Goal: Task Accomplishment & Management: Manage account settings

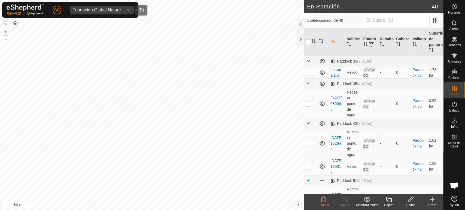
click at [111, 10] on div "Fundacion Global Nature" at bounding box center [97, 10] width 49 height 4
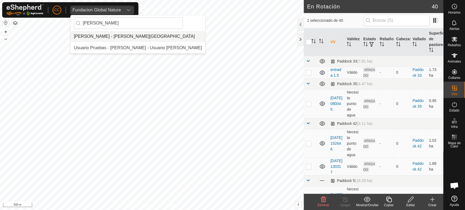
type input "[PERSON_NAME]"
click at [137, 34] on li "[PERSON_NAME] - [PERSON_NAME][GEOGRAPHIC_DATA]" at bounding box center [138, 36] width 135 height 11
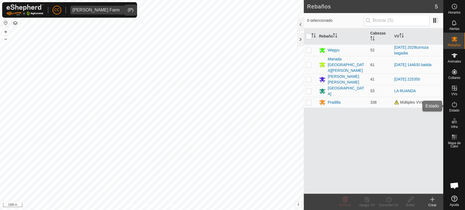
drag, startPoint x: 462, startPoint y: 111, endPoint x: 452, endPoint y: 106, distance: 11.7
click at [462, 111] on div "Estado" at bounding box center [455, 106] width 22 height 16
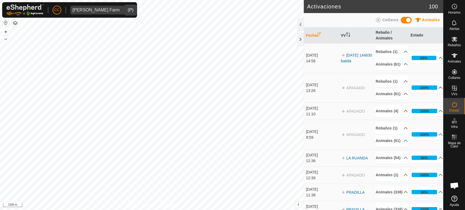
click at [426, 93] on p-accordion-header "100%" at bounding box center [427, 87] width 32 height 11
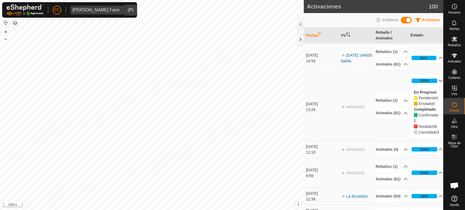
click at [425, 86] on p-accordion-header "100%" at bounding box center [427, 81] width 32 height 11
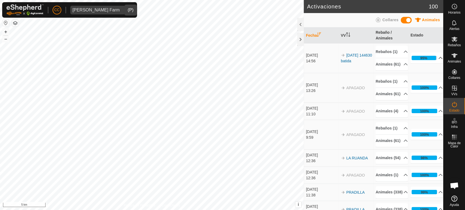
click at [422, 63] on p-accordion-header "95%" at bounding box center [427, 58] width 32 height 11
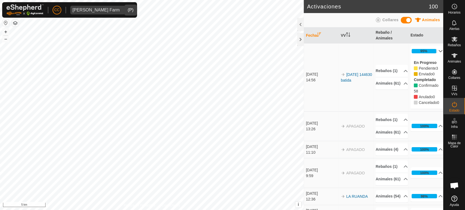
click at [422, 52] on p-accordion-header "95%" at bounding box center [427, 51] width 32 height 11
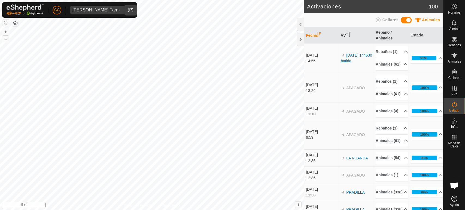
click at [390, 100] on p-accordion-header "Animales (61)" at bounding box center [392, 94] width 32 height 12
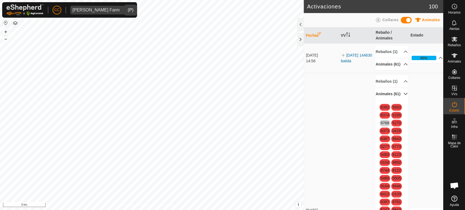
click at [396, 71] on p-accordion-header "Animales (61)" at bounding box center [392, 64] width 32 height 12
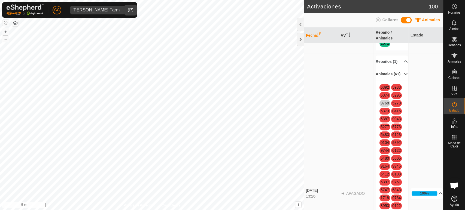
scroll to position [273, 0]
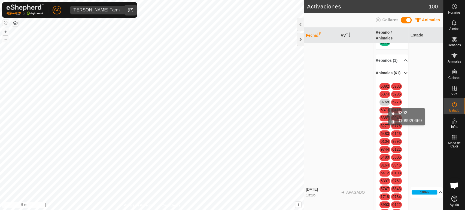
click at [381, 89] on link "6392" at bounding box center [385, 86] width 8 height 4
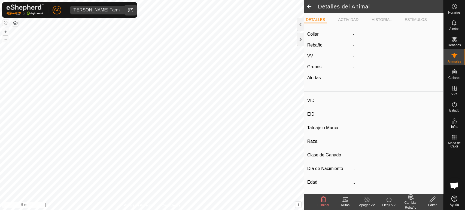
type input "6392"
type input "-"
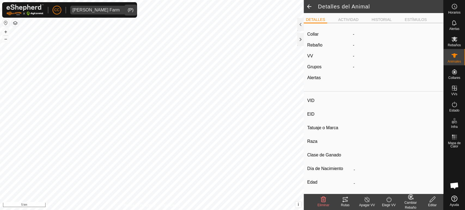
type input "0 kg"
type input "-"
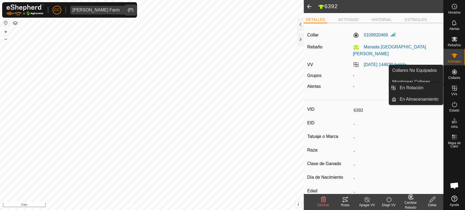
click at [457, 105] on icon at bounding box center [454, 104] width 5 height 5
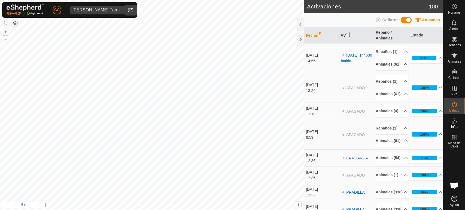
click at [393, 71] on p-accordion-header "Animales (61)" at bounding box center [392, 64] width 32 height 12
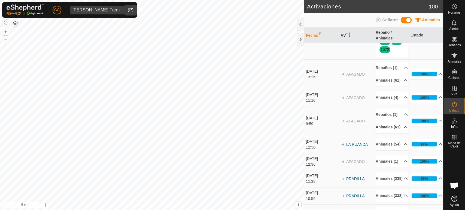
scroll to position [212, 0]
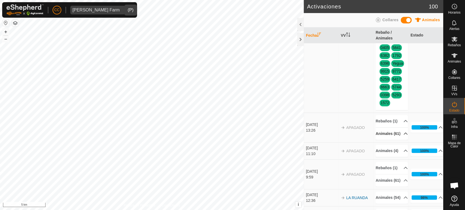
click at [394, 140] on p-accordion-header "Animales (61)" at bounding box center [392, 134] width 32 height 12
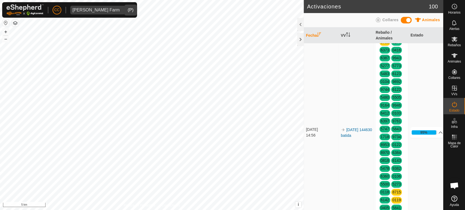
scroll to position [0, 0]
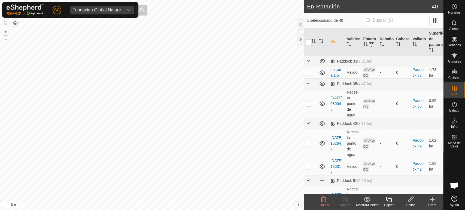
click at [105, 9] on div "Fundacion Global Nature" at bounding box center [97, 10] width 49 height 4
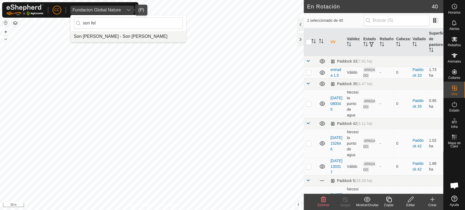
type input "son fel"
click at [87, 38] on li "Son [PERSON_NAME] - Son [PERSON_NAME]" at bounding box center [129, 36] width 116 height 11
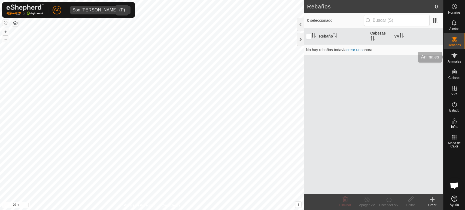
click at [450, 56] on es-animals-svg-icon at bounding box center [455, 55] width 10 height 9
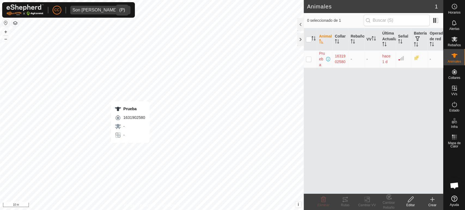
checkbox input "true"
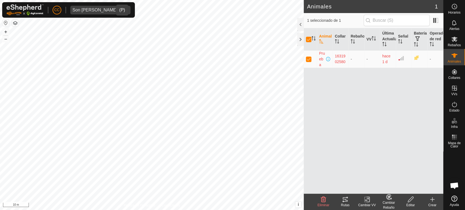
click at [348, 200] on icon at bounding box center [345, 200] width 7 height 7
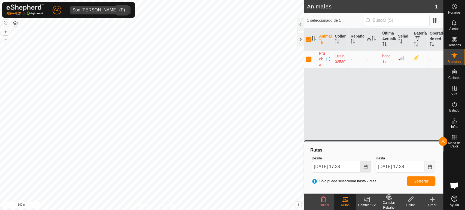
click at [365, 165] on icon "Choose Date" at bounding box center [366, 167] width 4 height 4
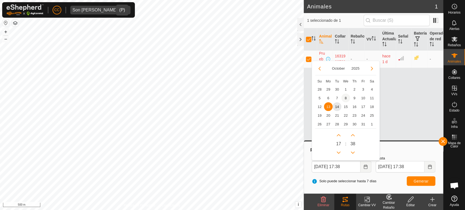
click at [345, 98] on span "8" at bounding box center [346, 98] width 9 height 9
type input "08 Oct, 2025 17:38"
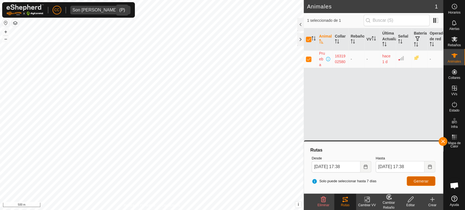
click at [420, 182] on span "Generar" at bounding box center [421, 181] width 15 height 4
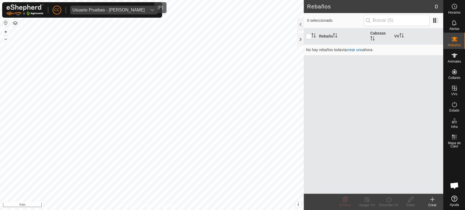
click at [88, 10] on div "Usuario Pruebas - Gregorio Alarcia" at bounding box center [109, 10] width 72 height 4
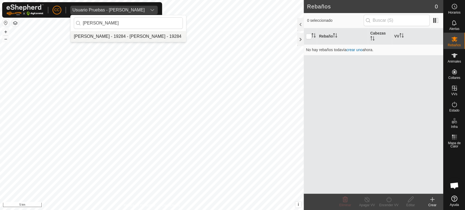
type input "victor ro"
drag, startPoint x: 111, startPoint y: 33, endPoint x: 116, endPoint y: 33, distance: 4.4
click at [111, 33] on li "[PERSON_NAME] - 19284 - [PERSON_NAME] - 19284" at bounding box center [129, 36] width 116 height 11
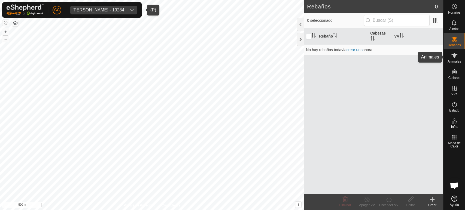
click at [453, 58] on icon at bounding box center [454, 55] width 7 height 7
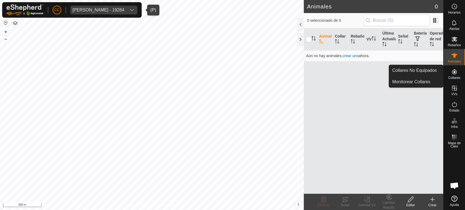
click at [458, 74] on es-neckbands-svg-icon at bounding box center [455, 72] width 10 height 9
click at [412, 70] on link "Collares No Equipados" at bounding box center [416, 70] width 54 height 11
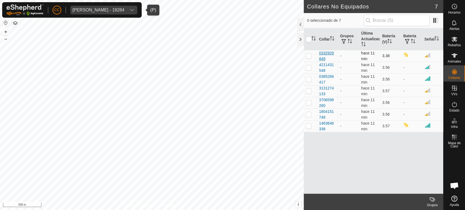
click at [322, 61] on div "0332929849" at bounding box center [327, 55] width 17 height 11
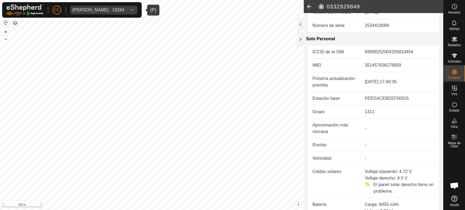
scroll to position [30, 0]
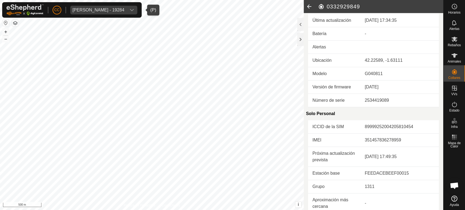
click at [308, 5] on icon at bounding box center [309, 6] width 11 height 13
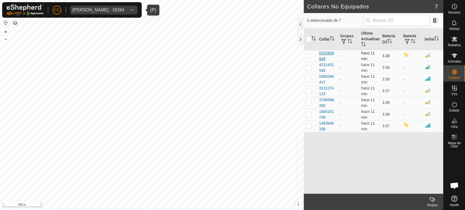
click at [331, 54] on div "0332929849" at bounding box center [327, 55] width 17 height 11
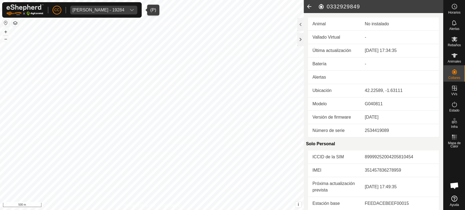
click at [311, 5] on icon at bounding box center [309, 6] width 11 height 13
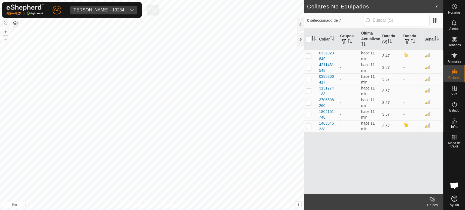
click at [103, 13] on span "Victor Rodrigo Miranda - 19284" at bounding box center [98, 10] width 56 height 9
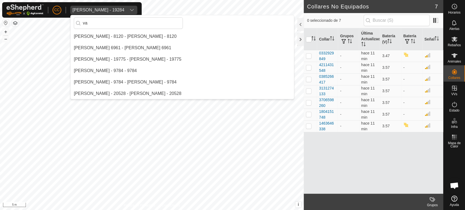
type input "v"
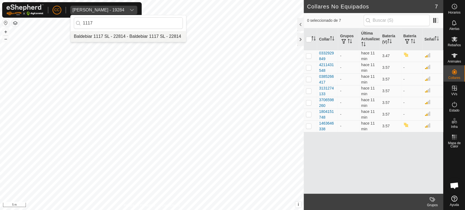
type input "1117"
click at [118, 36] on li "Baldebiar 1117 SL - 22814 - Baldebiar 1117 SL - 22814" at bounding box center [129, 36] width 116 height 11
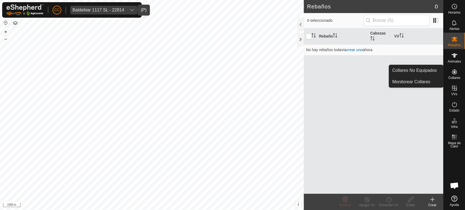
click at [453, 73] on icon at bounding box center [454, 72] width 7 height 7
click at [437, 73] on link "Collares No Equipados" at bounding box center [416, 70] width 54 height 11
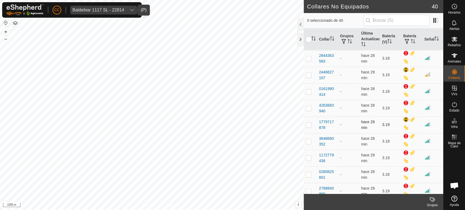
scroll to position [517, 0]
